Goal: Navigation & Orientation: Find specific page/section

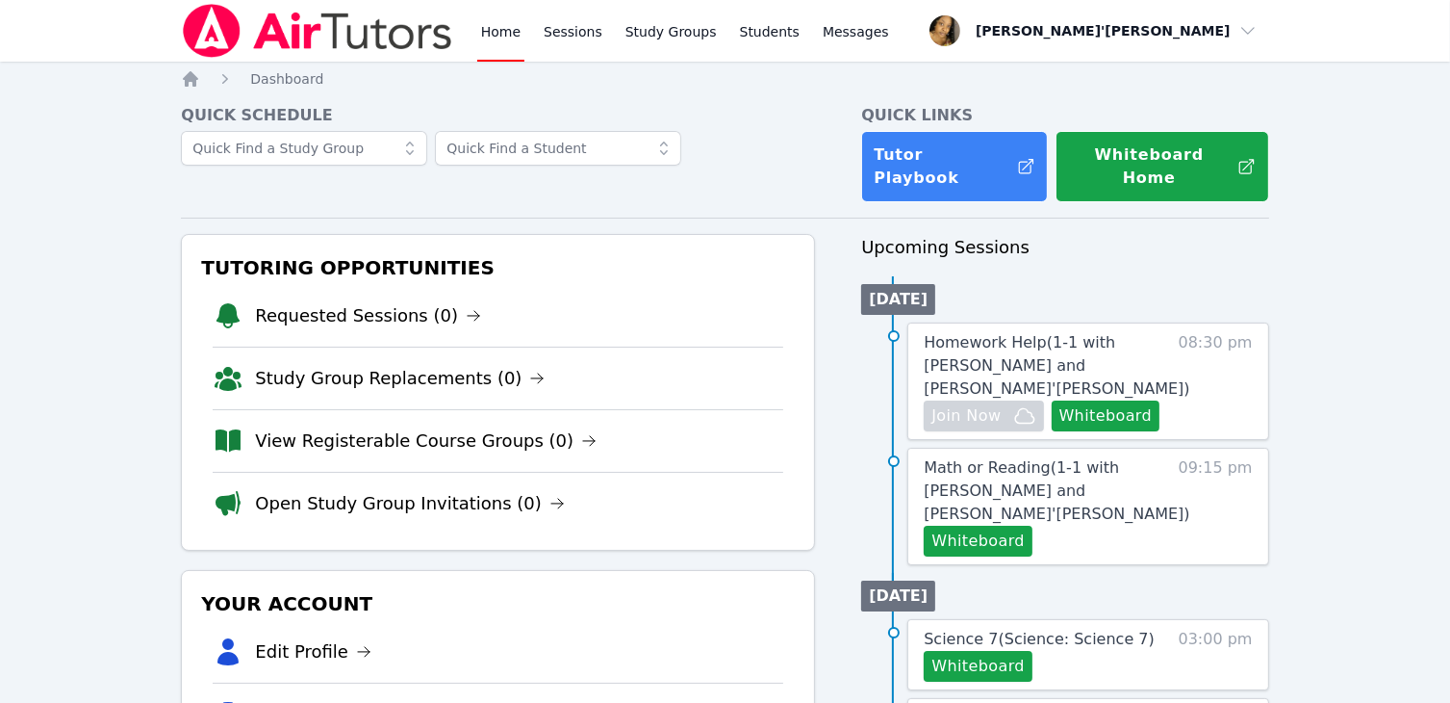
drag, startPoint x: 40, startPoint y: 282, endPoint x: 109, endPoint y: 149, distance: 149.4
click at [252, 357] on li "Study Group Replacements (0)" at bounding box center [498, 377] width 571 height 63
